Goal: Task Accomplishment & Management: Complete application form

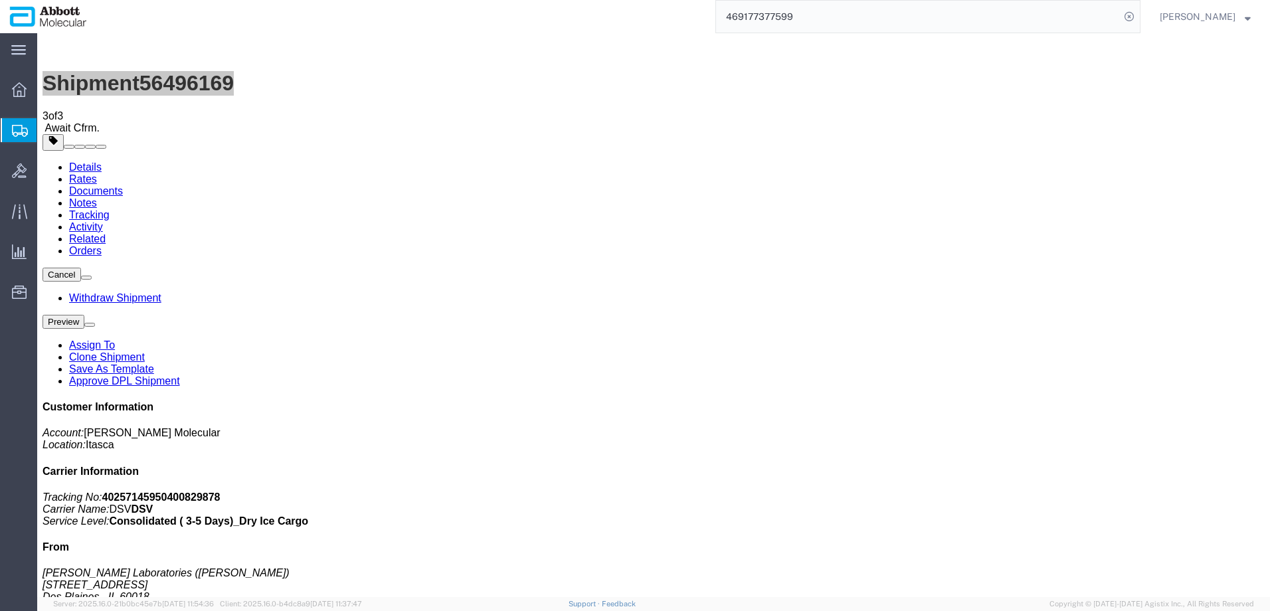
drag, startPoint x: 92, startPoint y: 197, endPoint x: 0, endPoint y: 178, distance: 94.3
click at [0, 0] on span "Create from Template" at bounding box center [0, 0] width 0 height 0
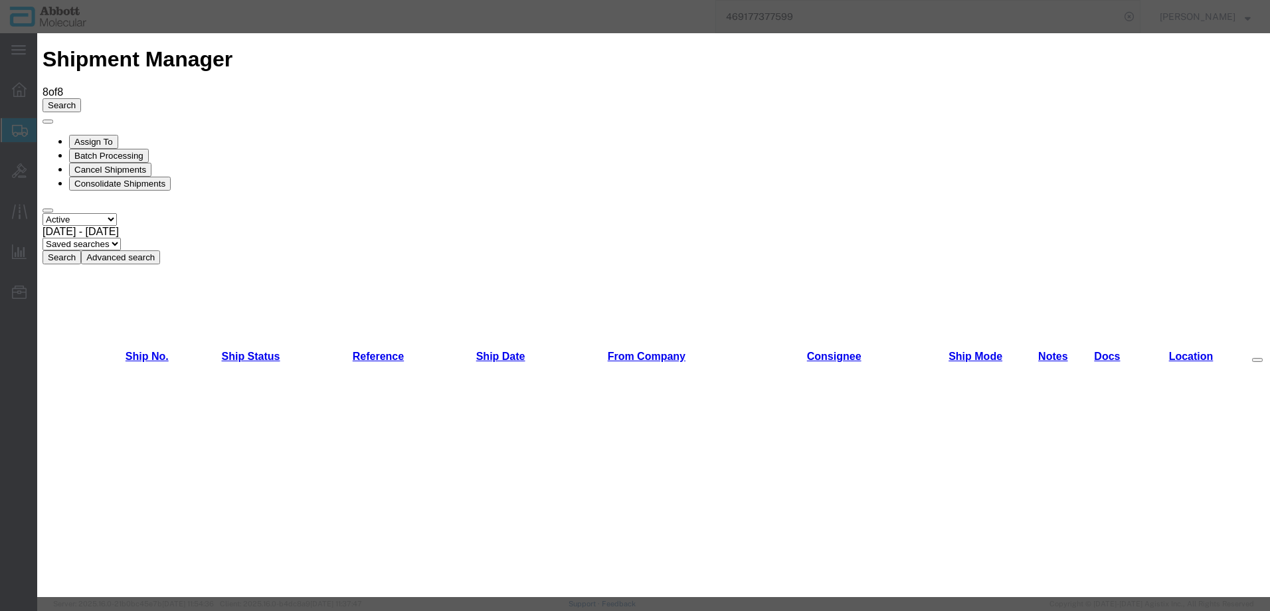
scroll to position [531, 0]
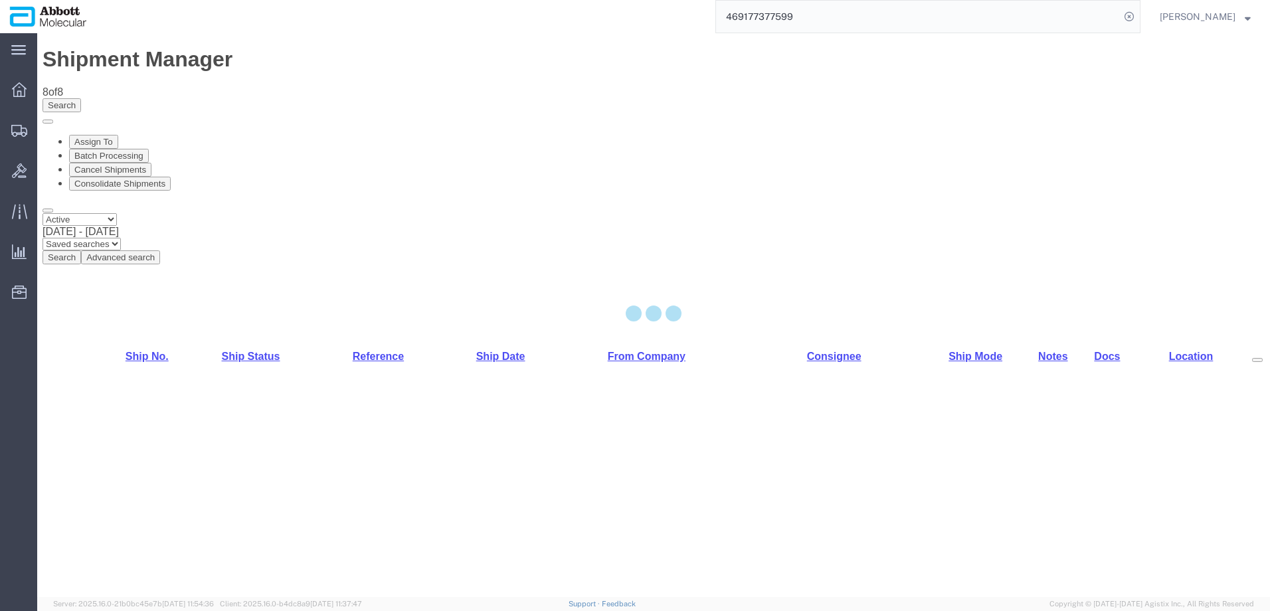
select select "48454"
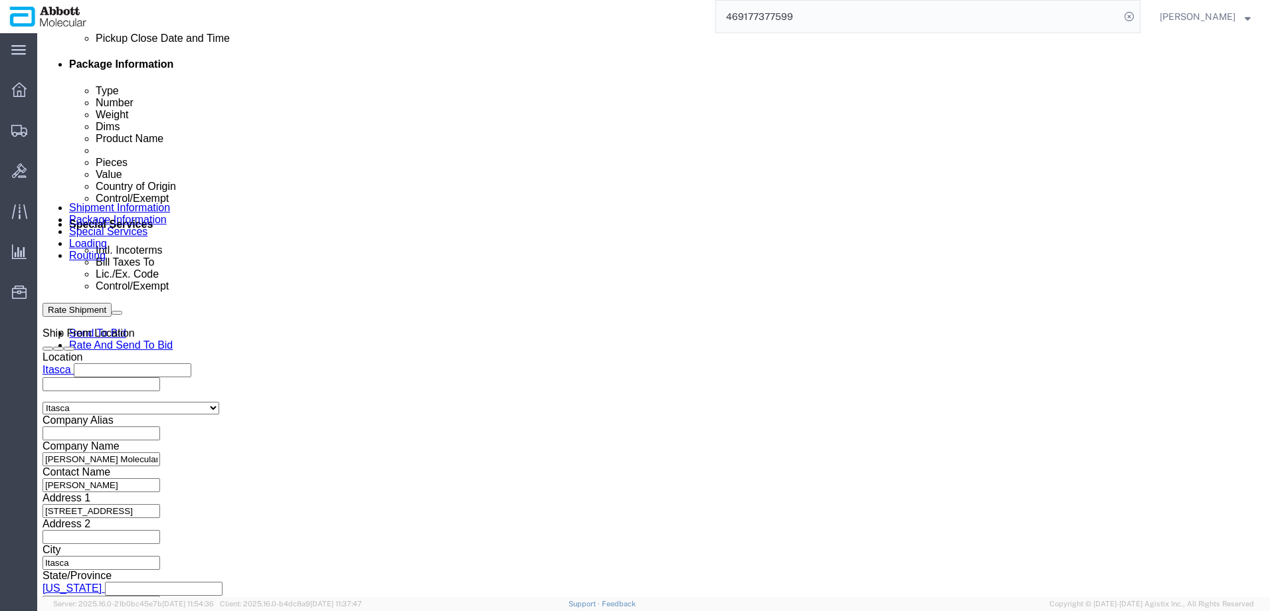
scroll to position [797, 0]
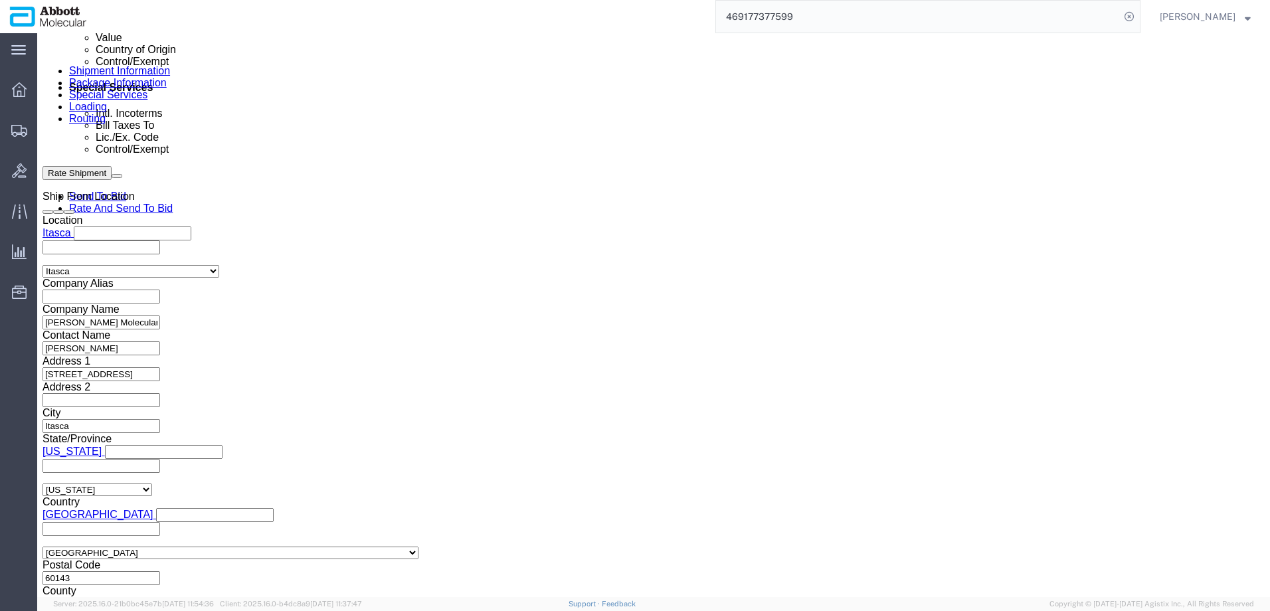
click input "text"
paste input "620543241"
type input "620543241"
select select "INVOICE"
paste input "620543241"
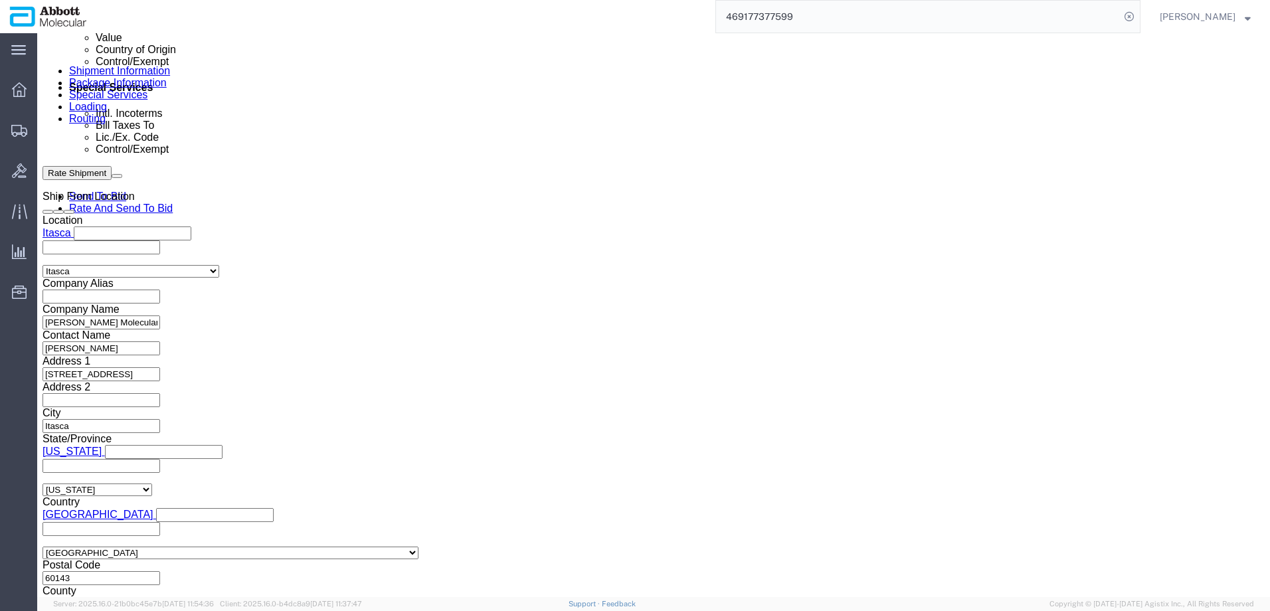
type input "620543242"
click button "Continue"
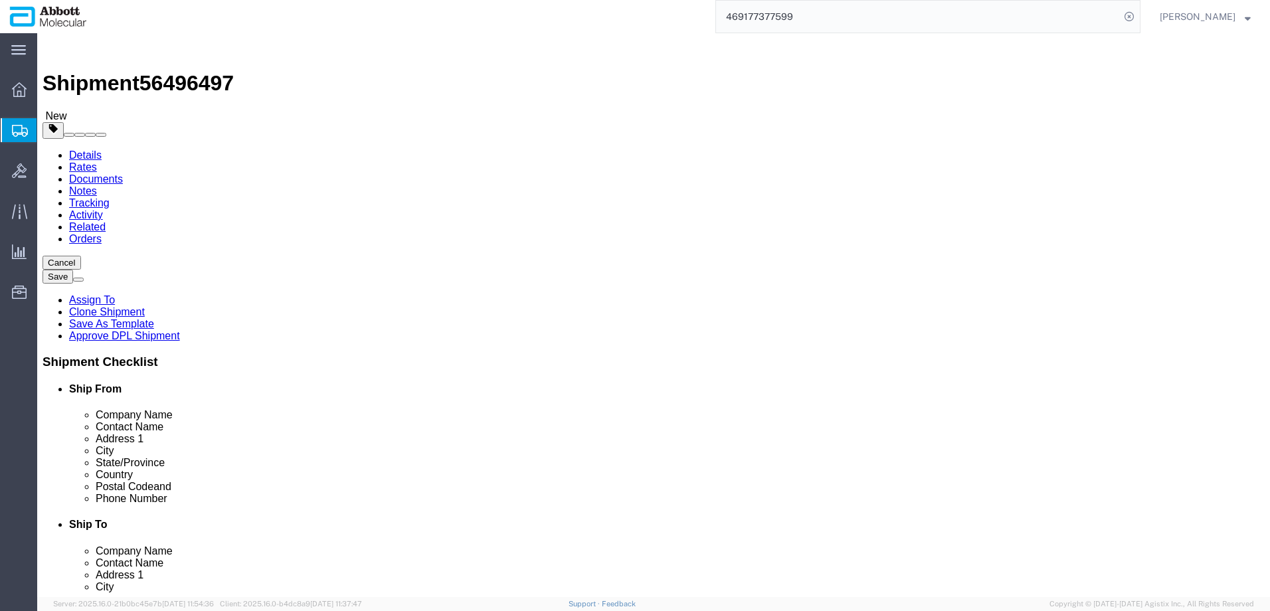
click input "text"
type input "19"
type input "14"
type input "8"
type input "2"
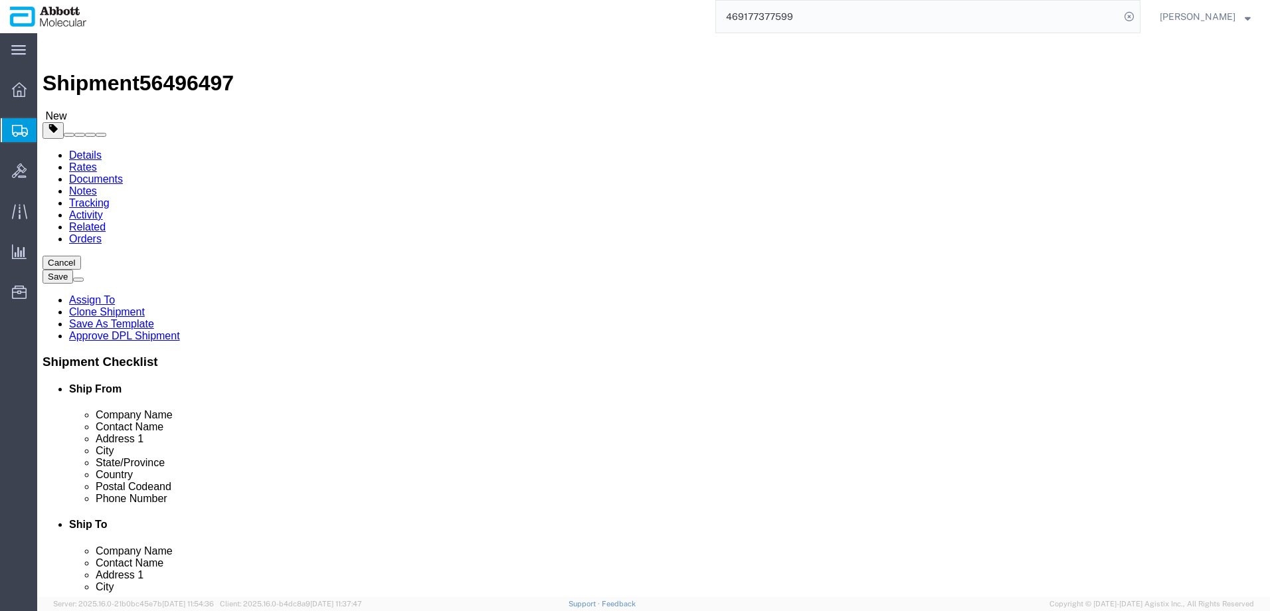
click input "checkbox"
checkbox input "true"
drag, startPoint x: 341, startPoint y: 329, endPoint x: 331, endPoint y: 334, distance: 11.3
type input "AMBIENT"
click link "Add Content"
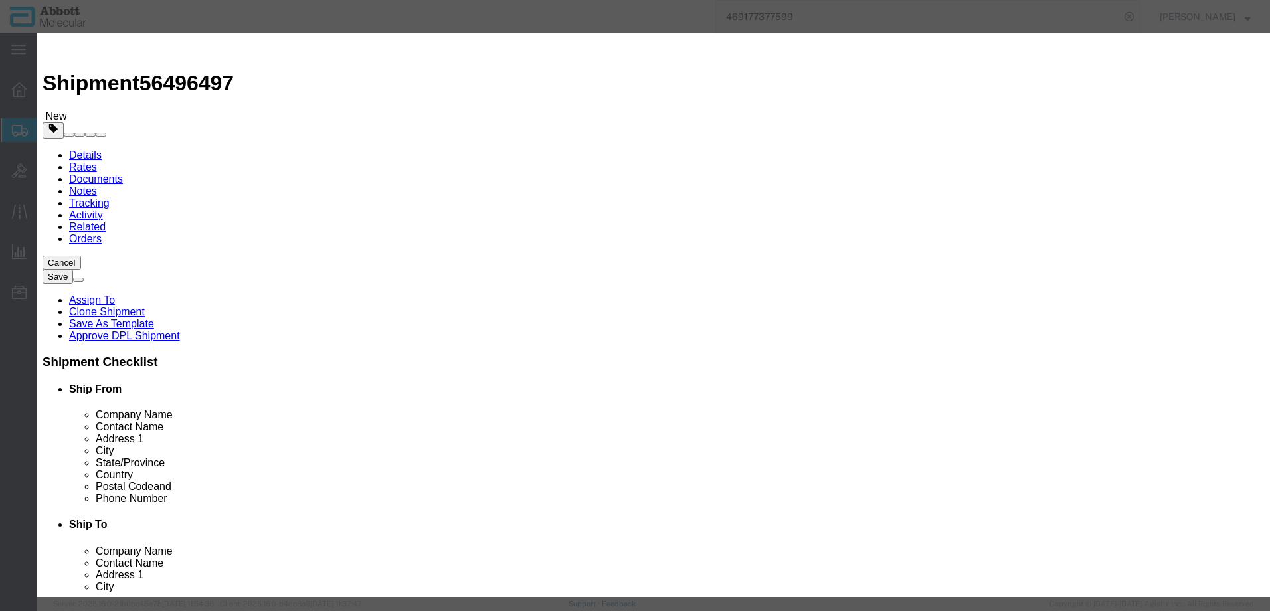
click input "text"
type input "30084426"
click td "Model: 30084426"
select select
checkbox input "false"
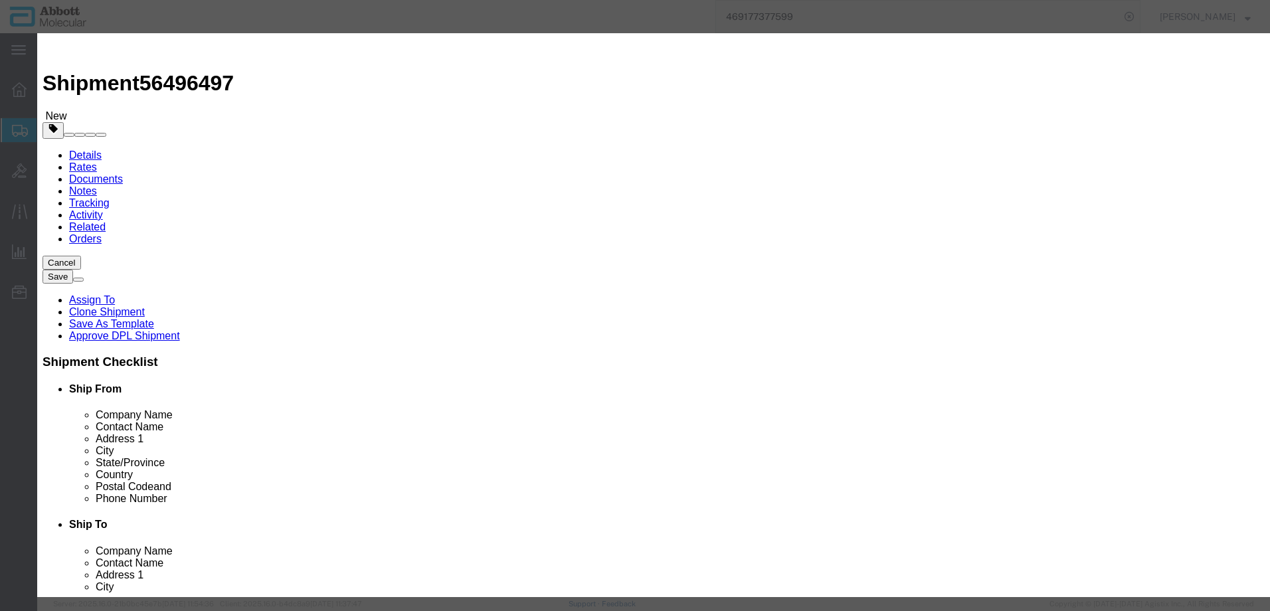
select select "US"
type input "AMBIENT"
type input "8479909596"
select select "BIS"
checkbox input "false"
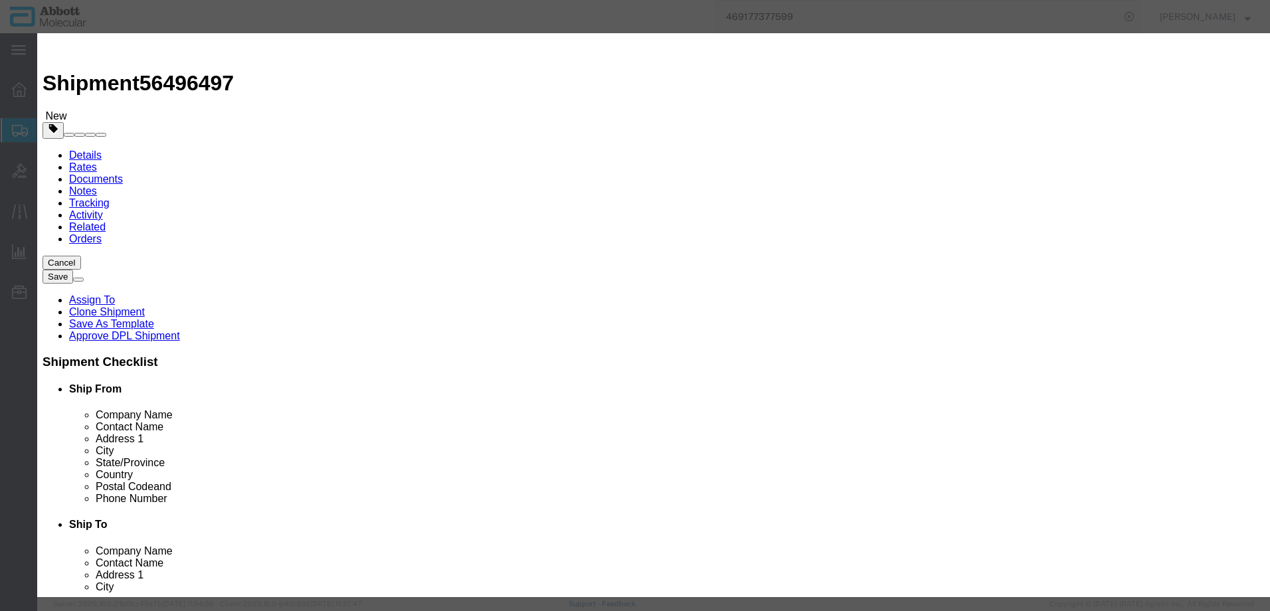
checkbox input "false"
type input "30084426"
type textarea "Adapter Tip Freedom EVO"
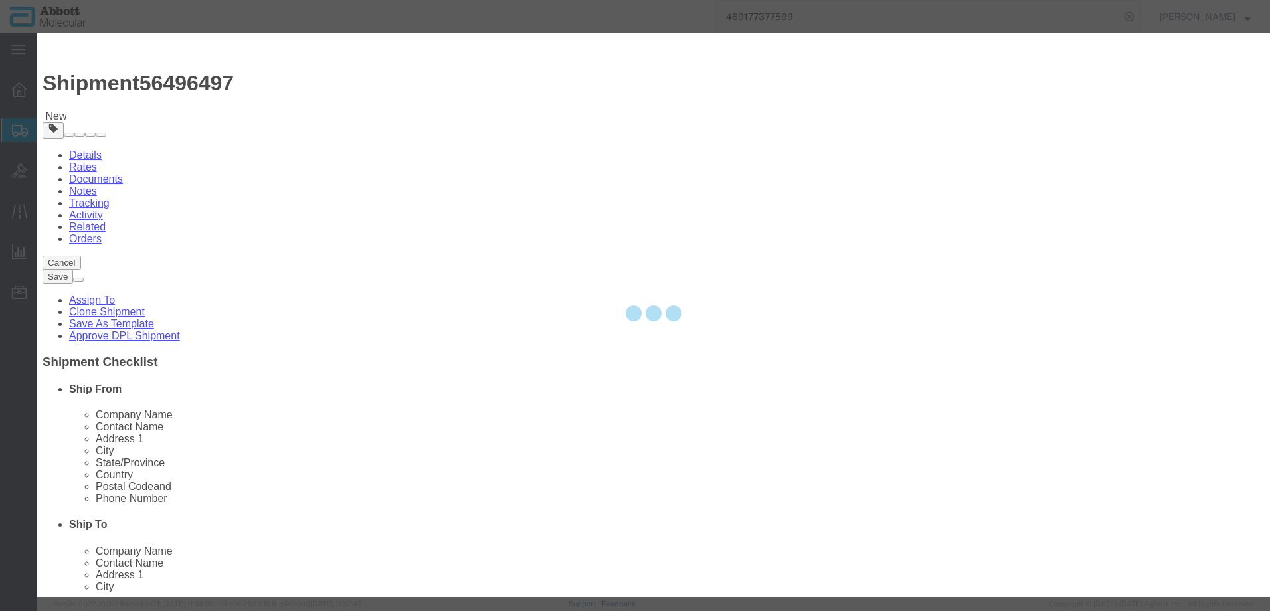
select select "NLR"
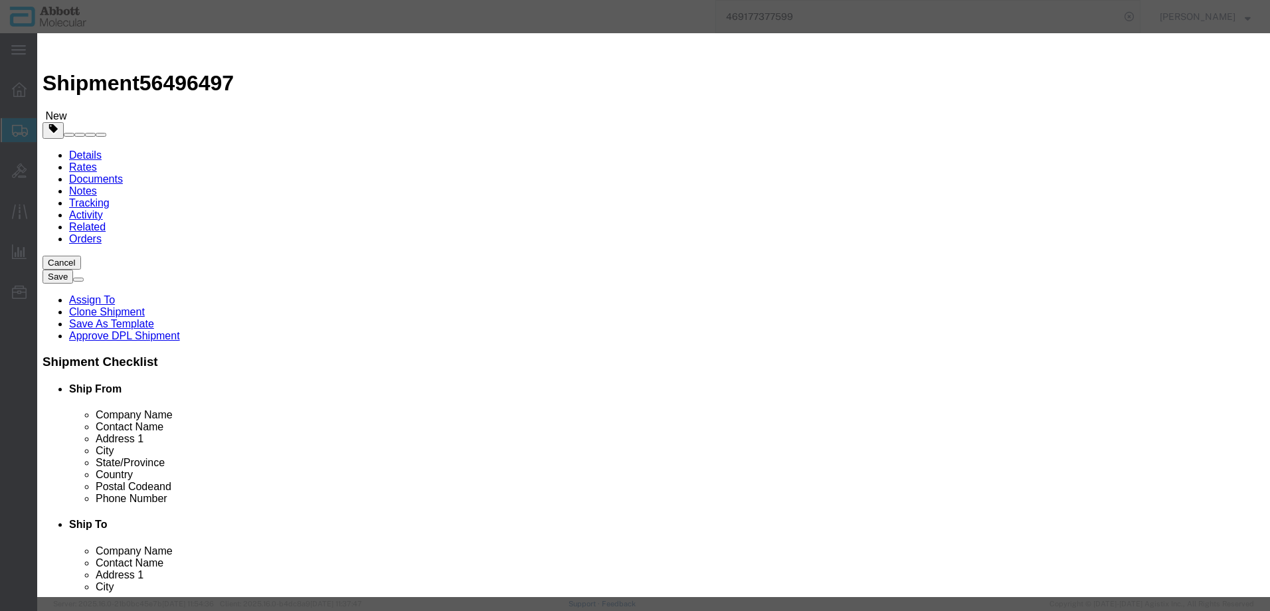
type input "30084426"
type input "7"
type input "1"
select select "70"
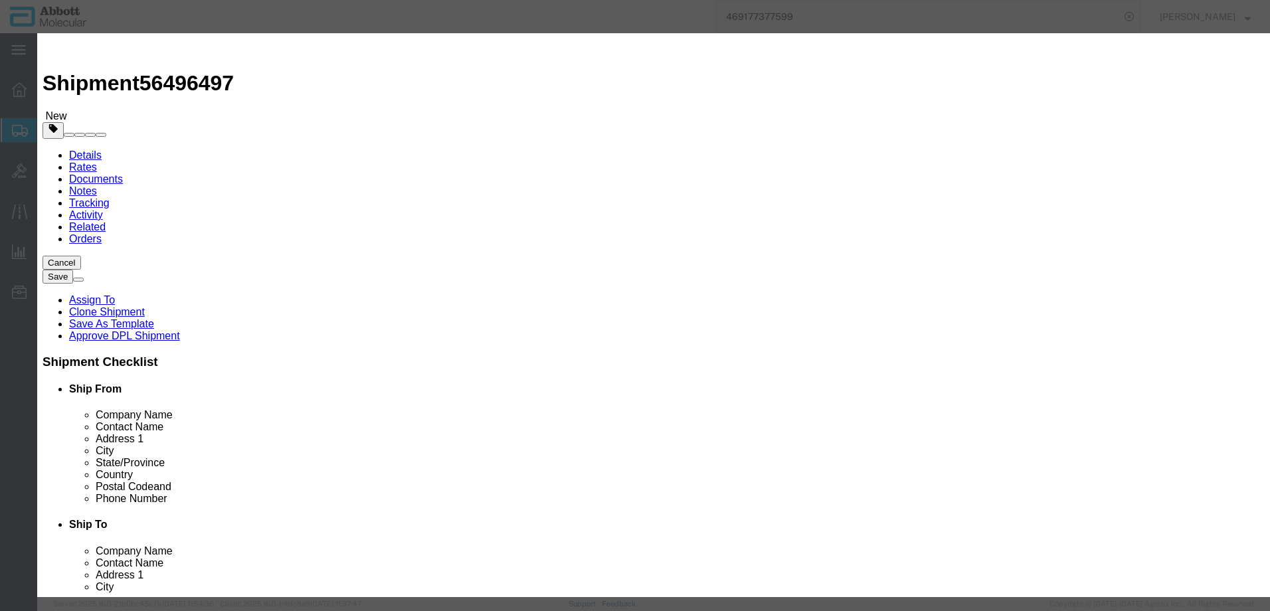
click button "Save & Add Another"
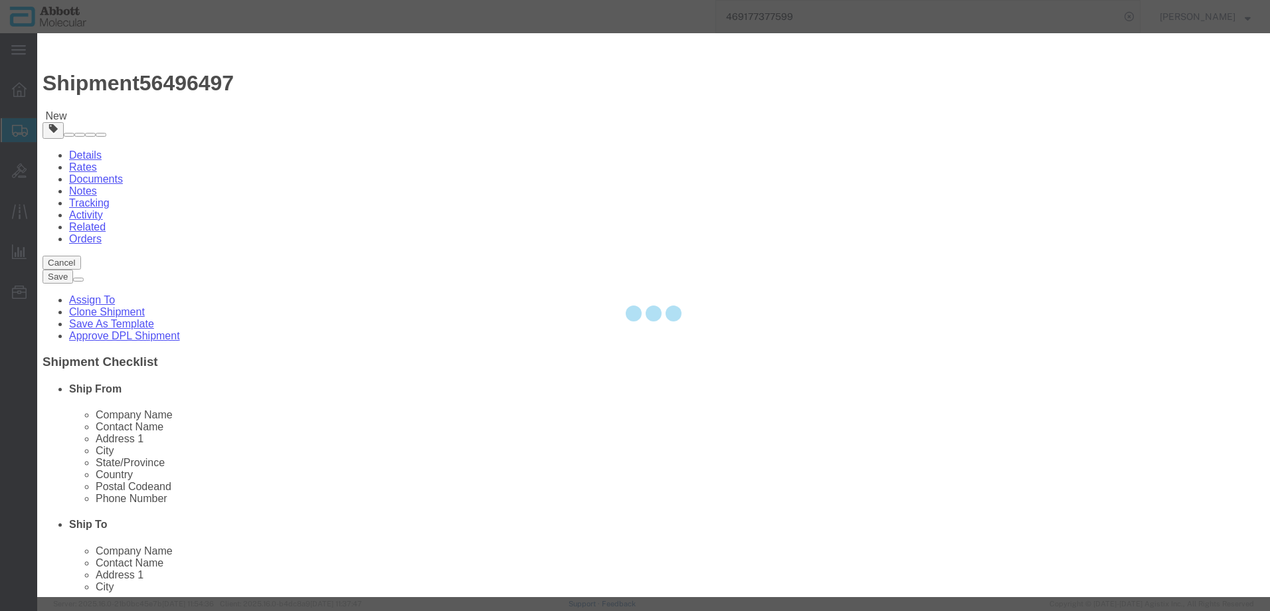
select select "EA"
select select
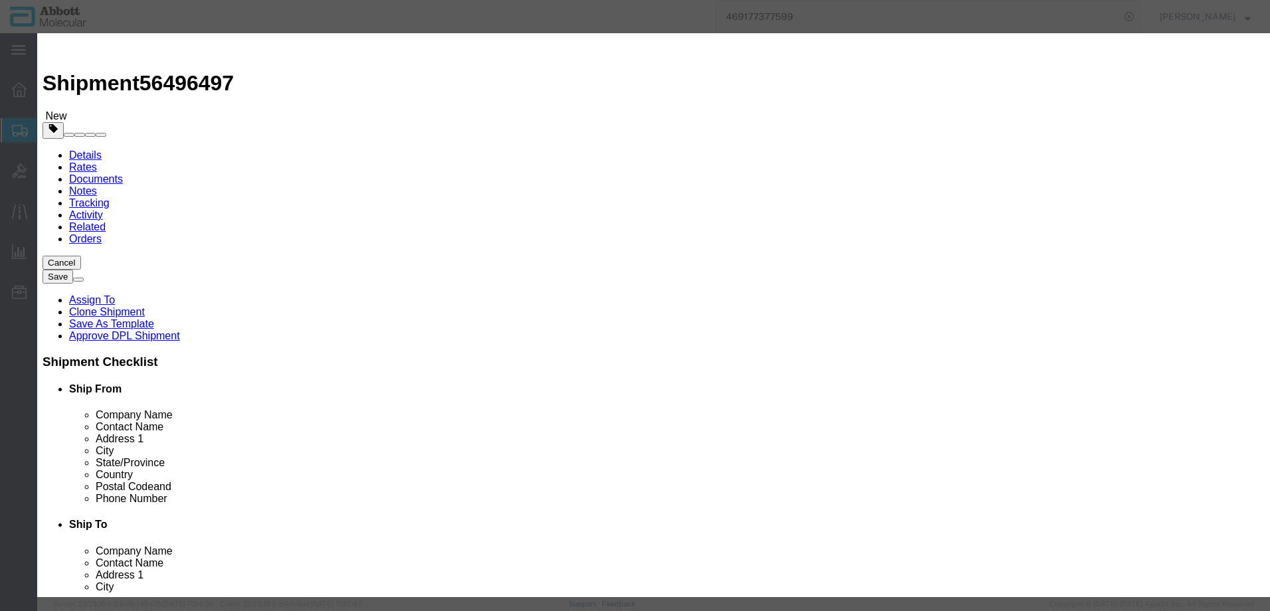
scroll to position [0, 0]
click div "Commodity library"
click input "text"
type input "30013948"
click strong "30013948"
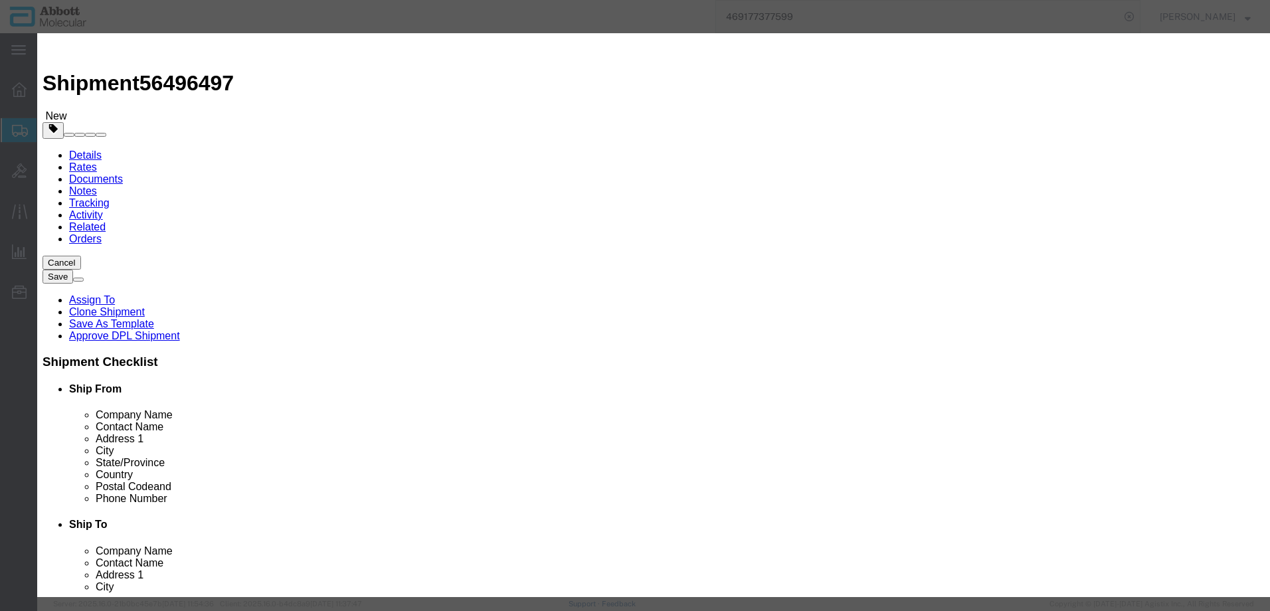
select select
checkbox input "false"
select select "US"
type input "AMBIENT"
type input "8479909596"
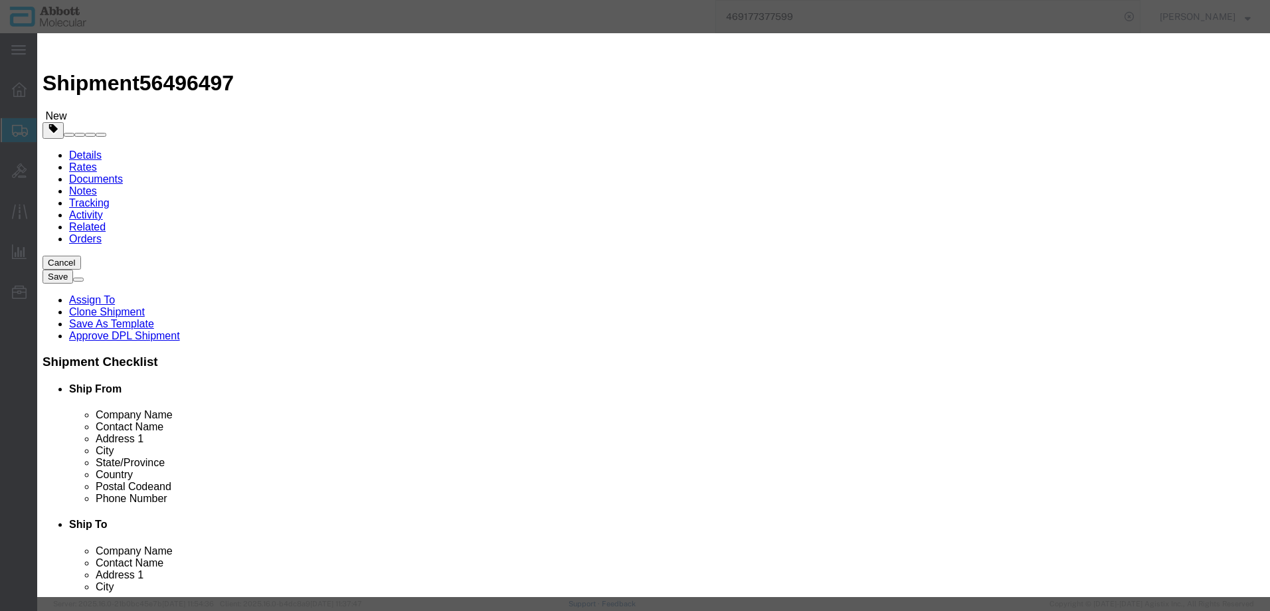
select select "BIS"
checkbox input "false"
type input "30013948"
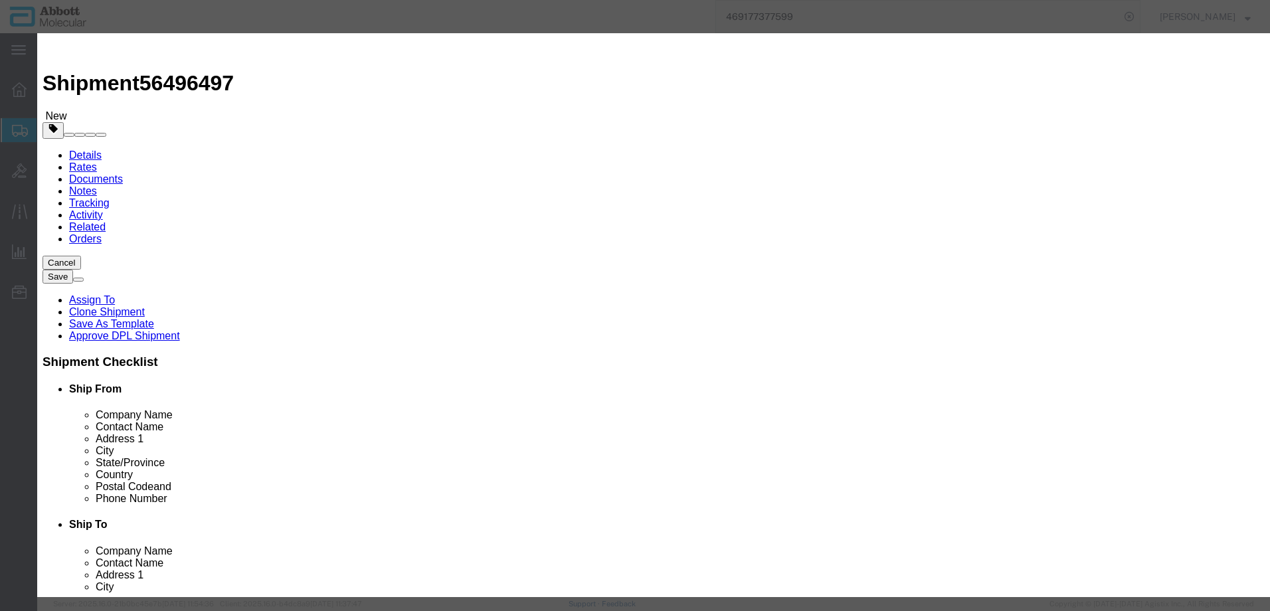
type textarea "Barcode Flag for Gripper POSID-3"
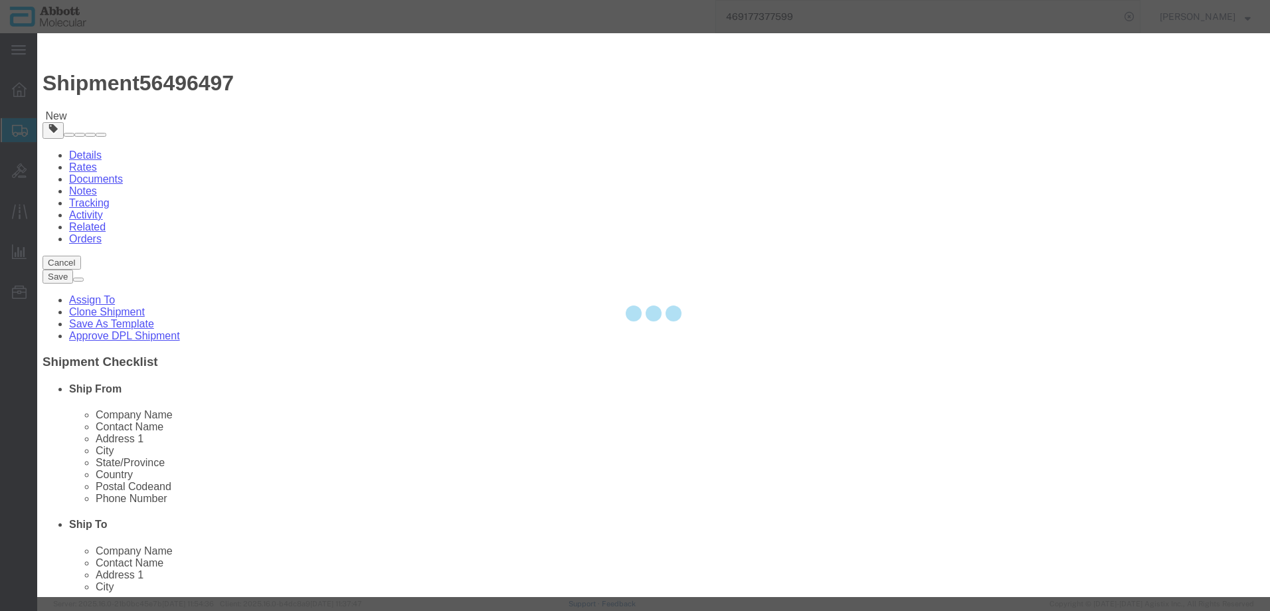
select select "NLR"
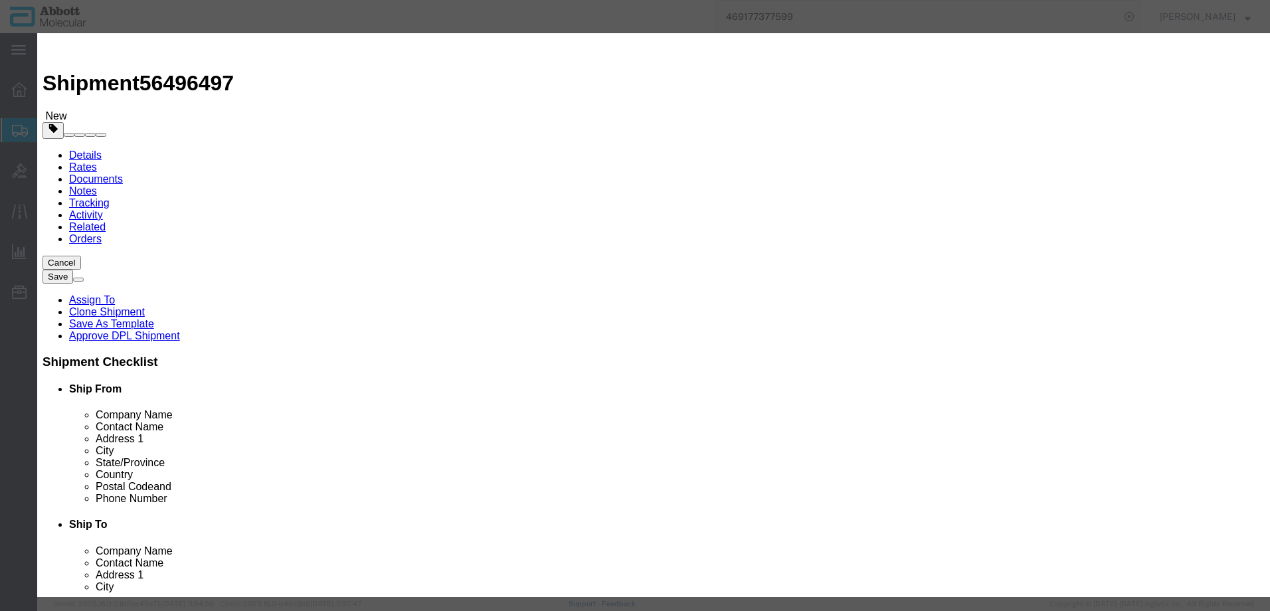
type input "30013948"
type input "1"
select select "70"
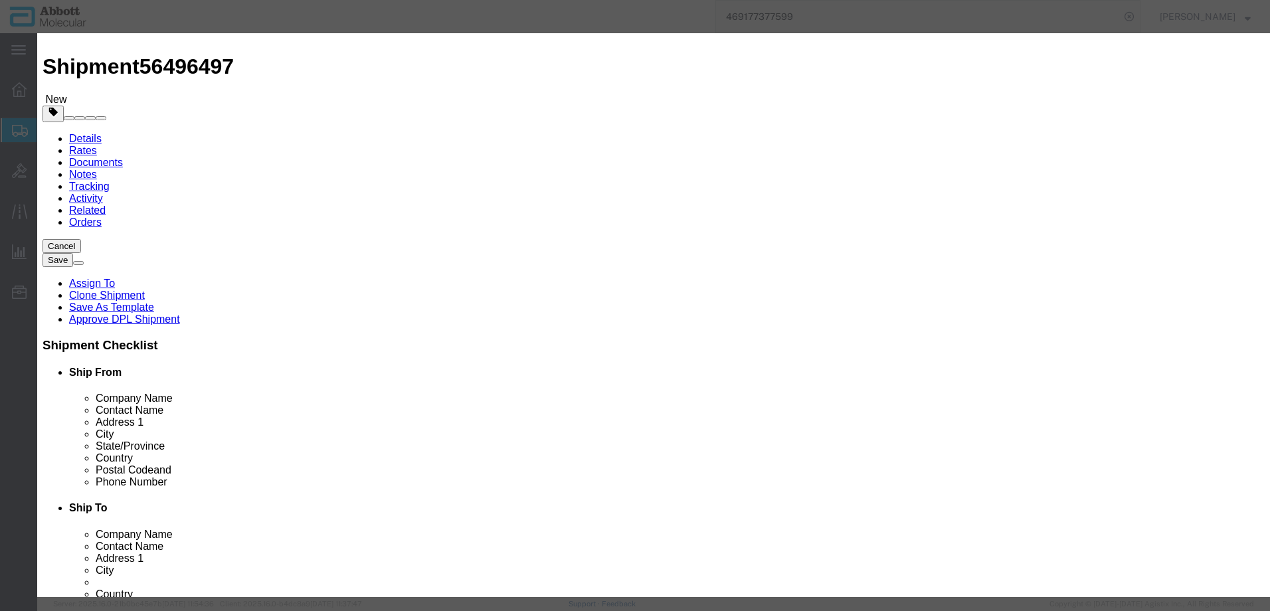
scroll to position [32, 0]
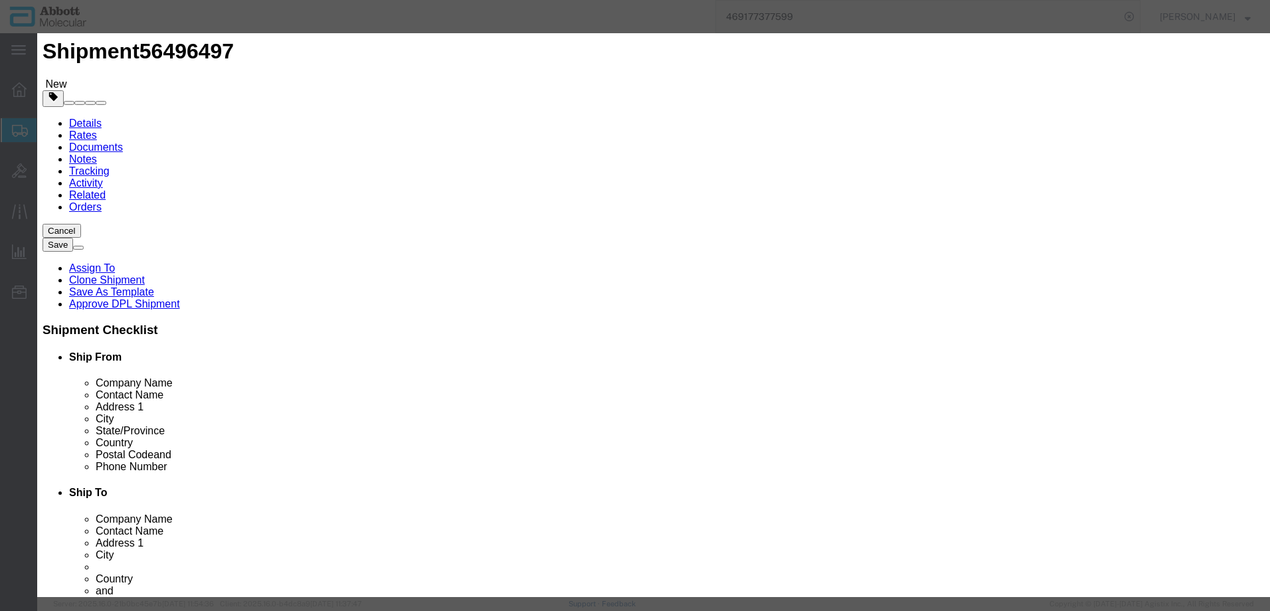
click button "Save & Close"
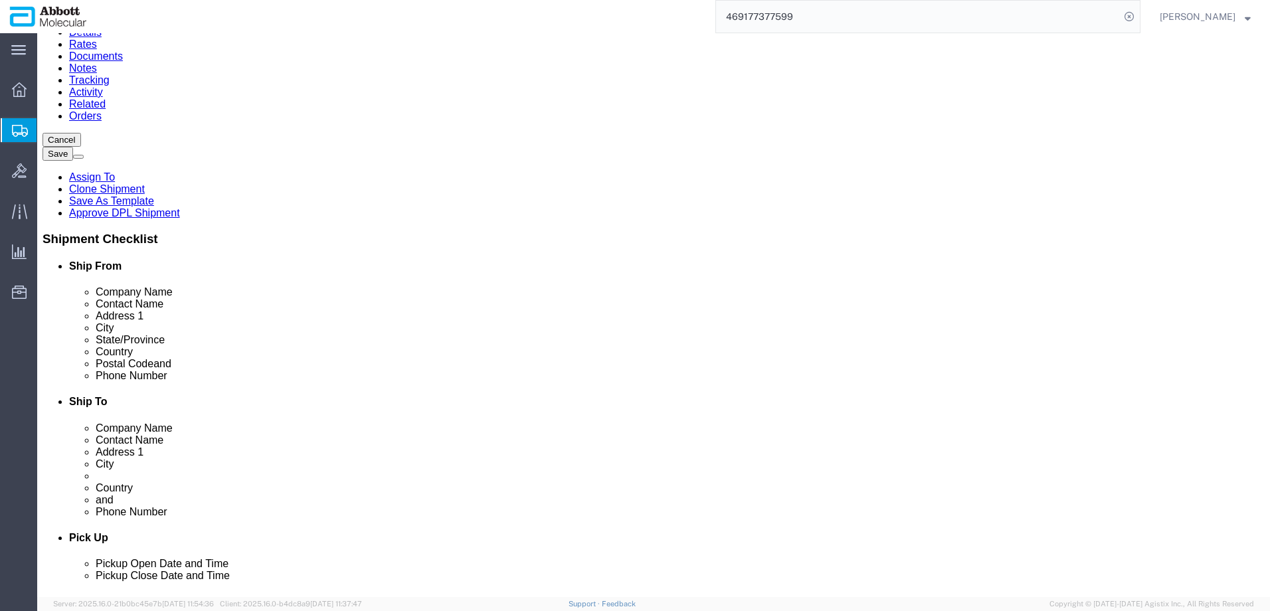
scroll to position [128, 0]
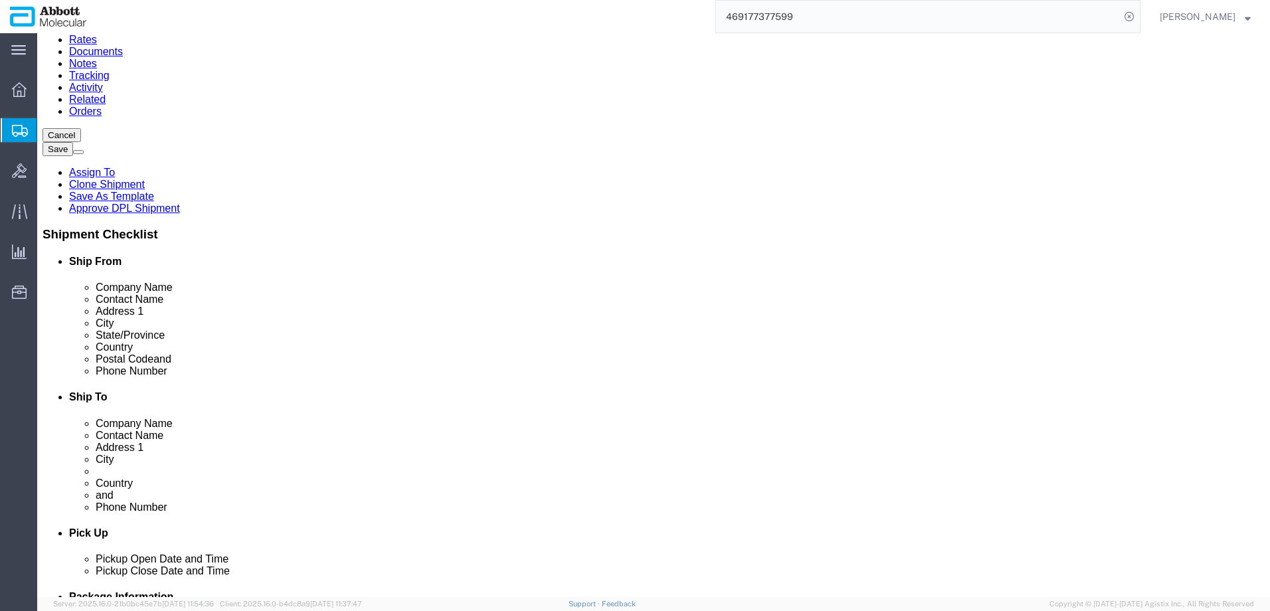
click button "Continue"
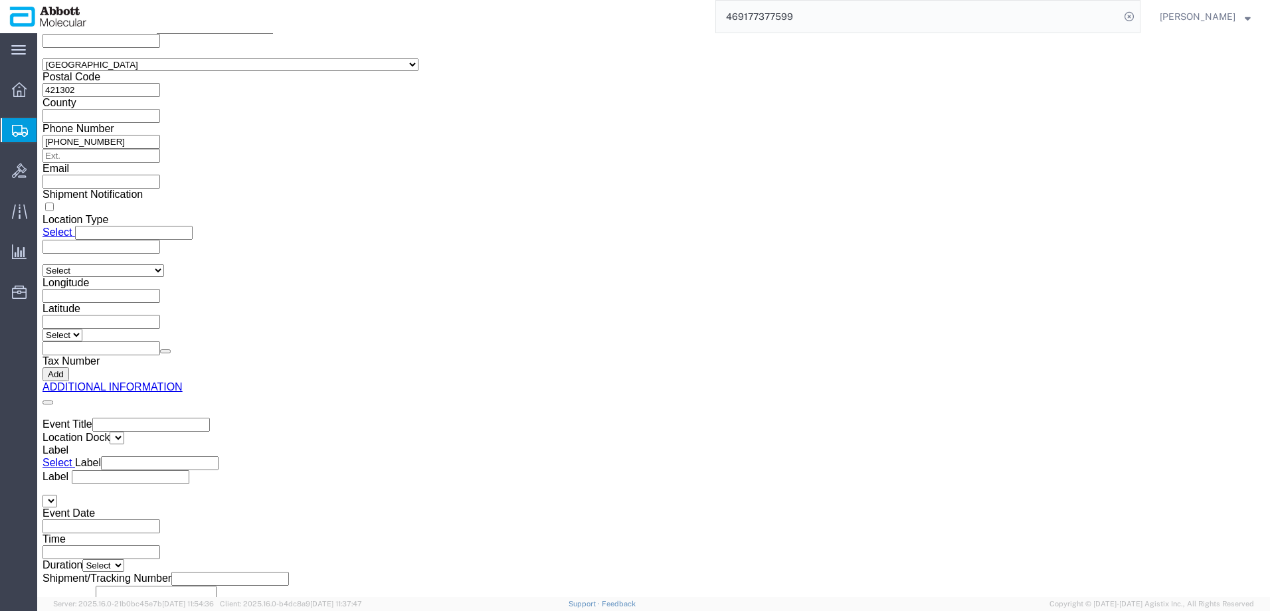
click button "Upload"
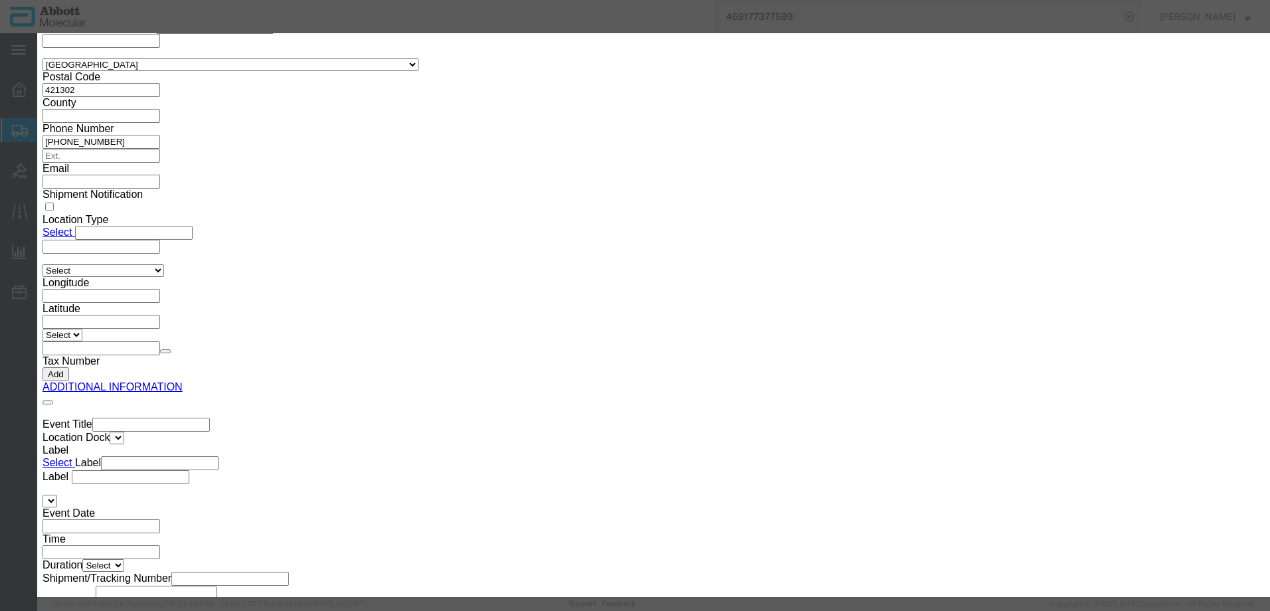
click button "Browse"
type input "C:\fakepath\620543241 SLI DSV.pdf"
click button "Upload"
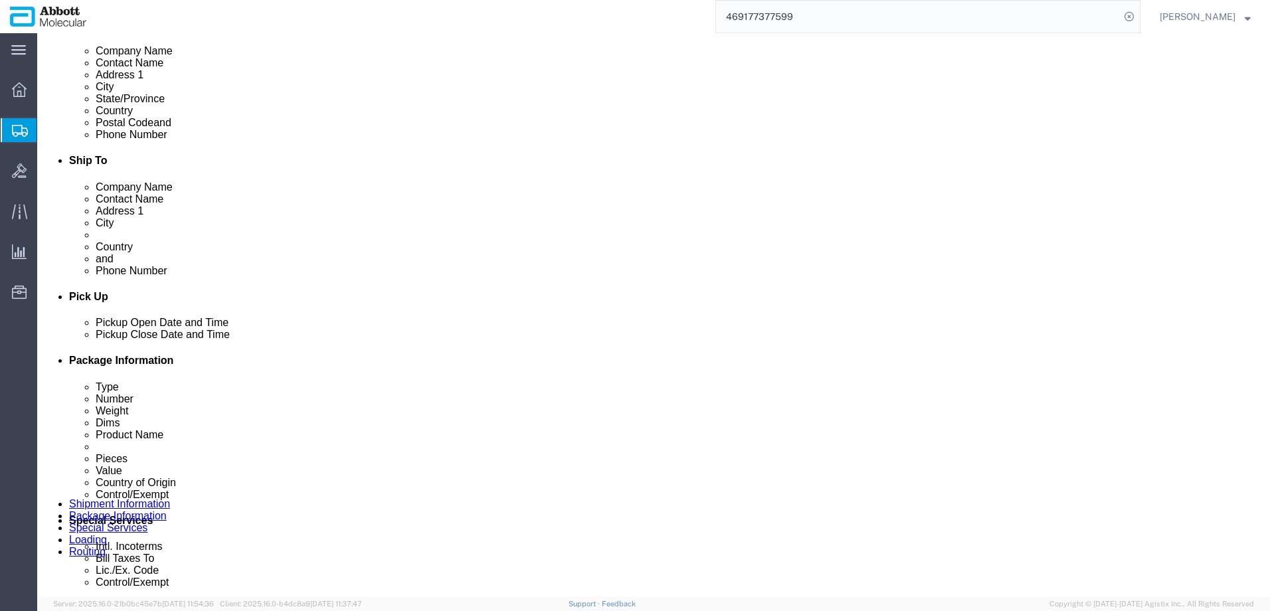
scroll to position [341, 0]
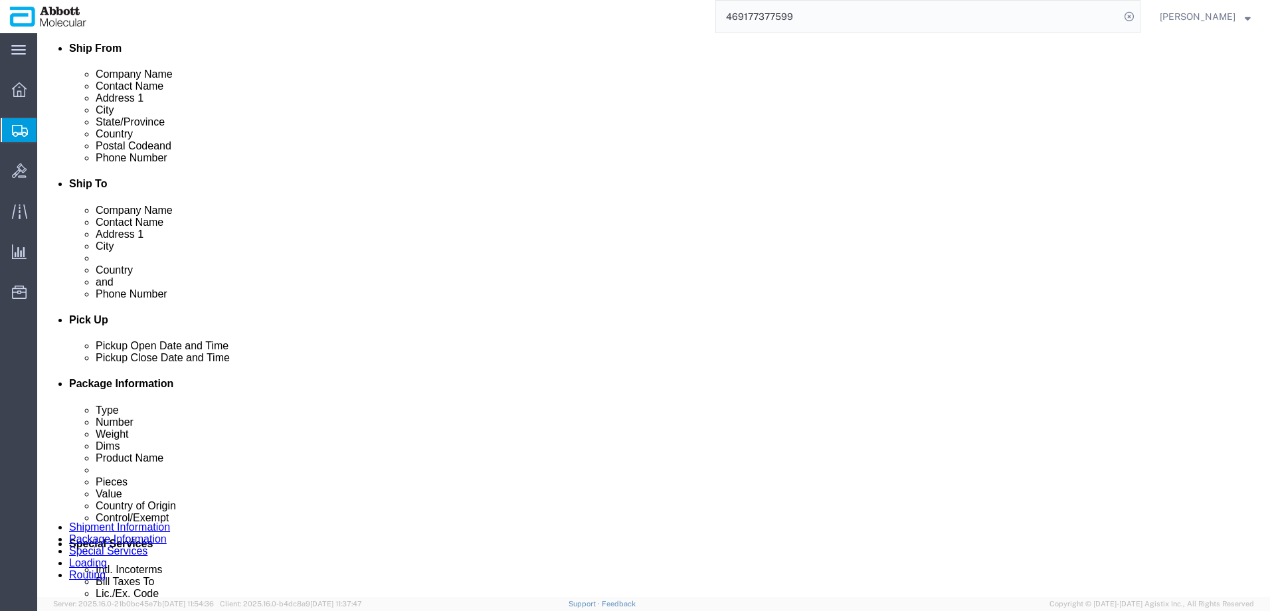
drag, startPoint x: 39, startPoint y: 18, endPoint x: 180, endPoint y: 11, distance: 141.0
click h1 "Shipment 56496497"
copy h1 "Shipment 56496497"
click button "Rate Shipment"
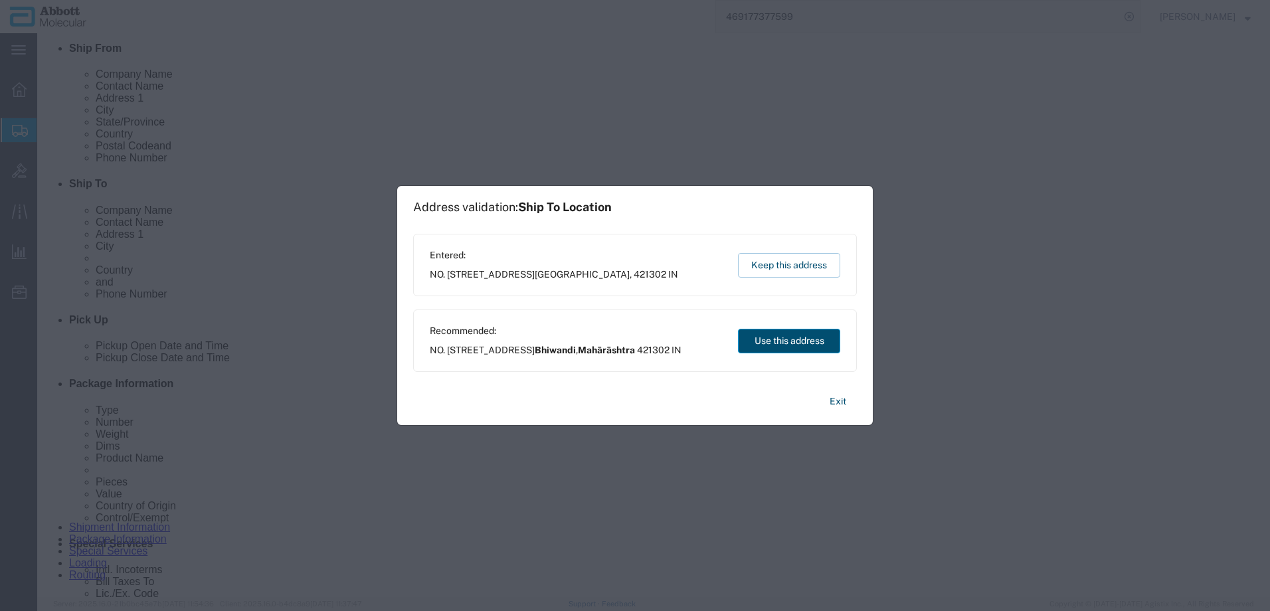
click at [778, 340] on button "Use this address" at bounding box center [789, 341] width 102 height 25
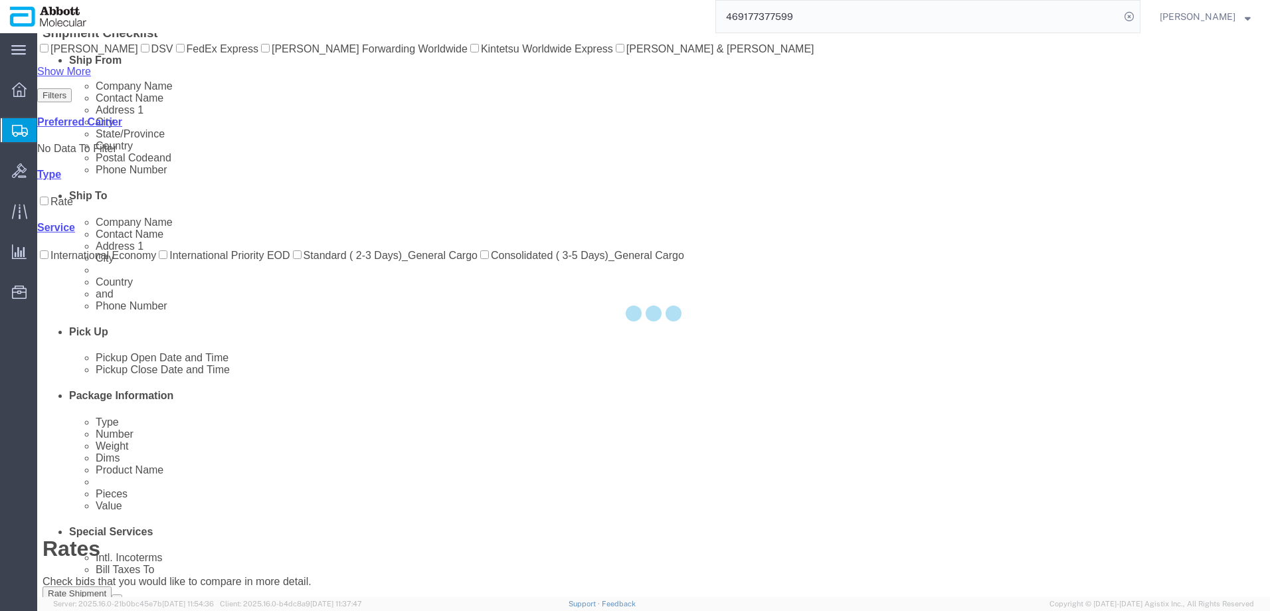
scroll to position [0, 0]
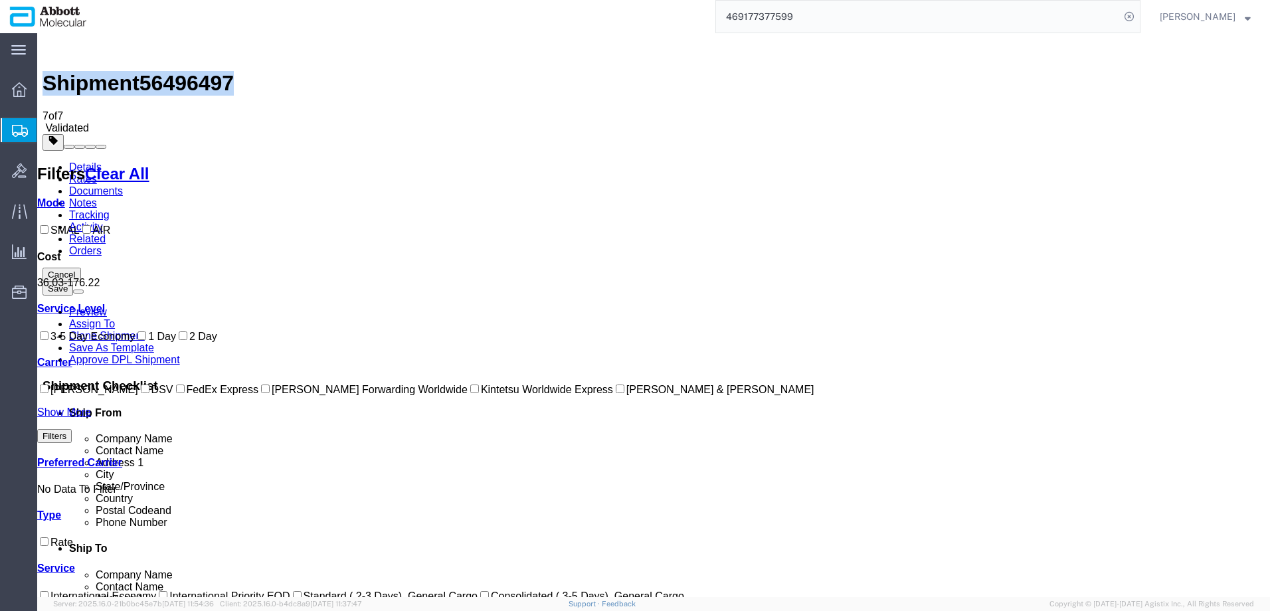
click at [138, 395] on label "DSV" at bounding box center [155, 389] width 35 height 11
click at [141, 393] on input "DSV" at bounding box center [145, 389] width 9 height 9
checkbox input "true"
